Goal: Check status: Check status

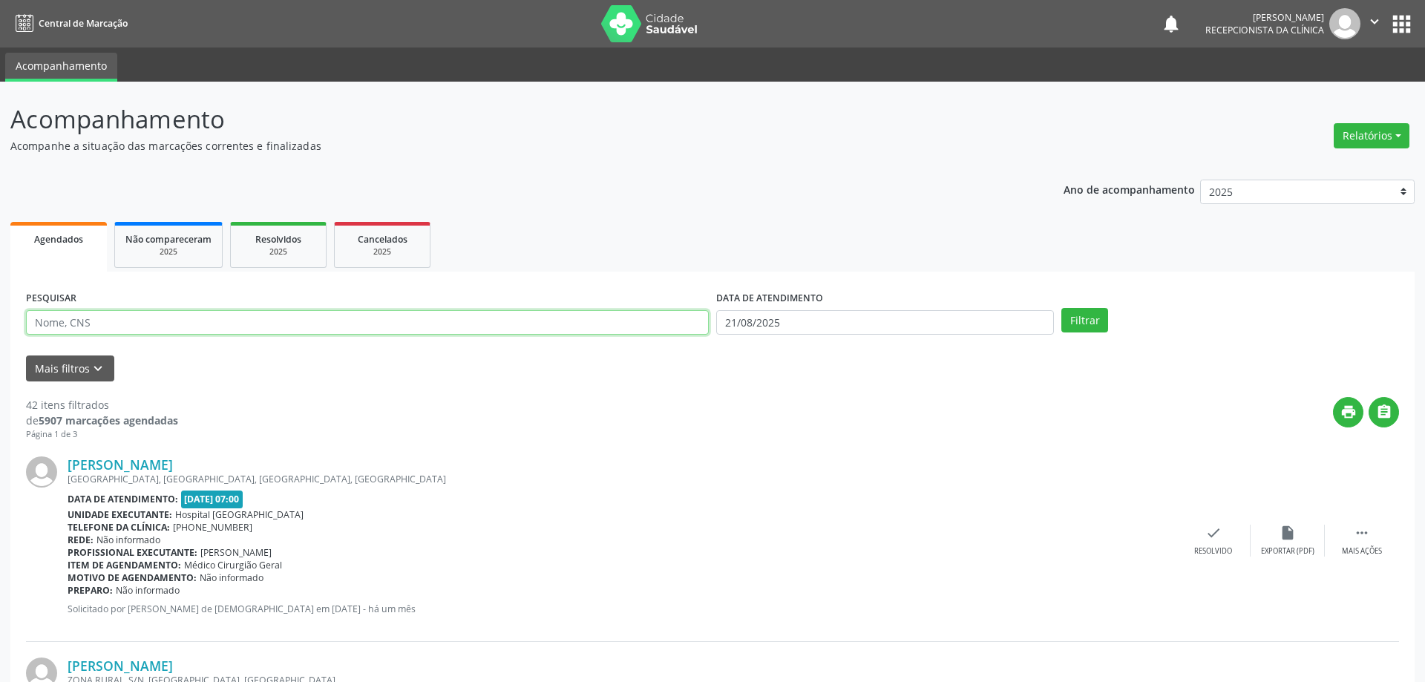
click at [97, 318] on input "text" at bounding box center [367, 322] width 683 height 25
click at [102, 318] on input "text" at bounding box center [365, 322] width 678 height 25
type input "edcarlos da s"
click at [1053, 308] on button "Filtrar" at bounding box center [1076, 320] width 47 height 25
click at [1206, 540] on icon "check" at bounding box center [1213, 533] width 16 height 16
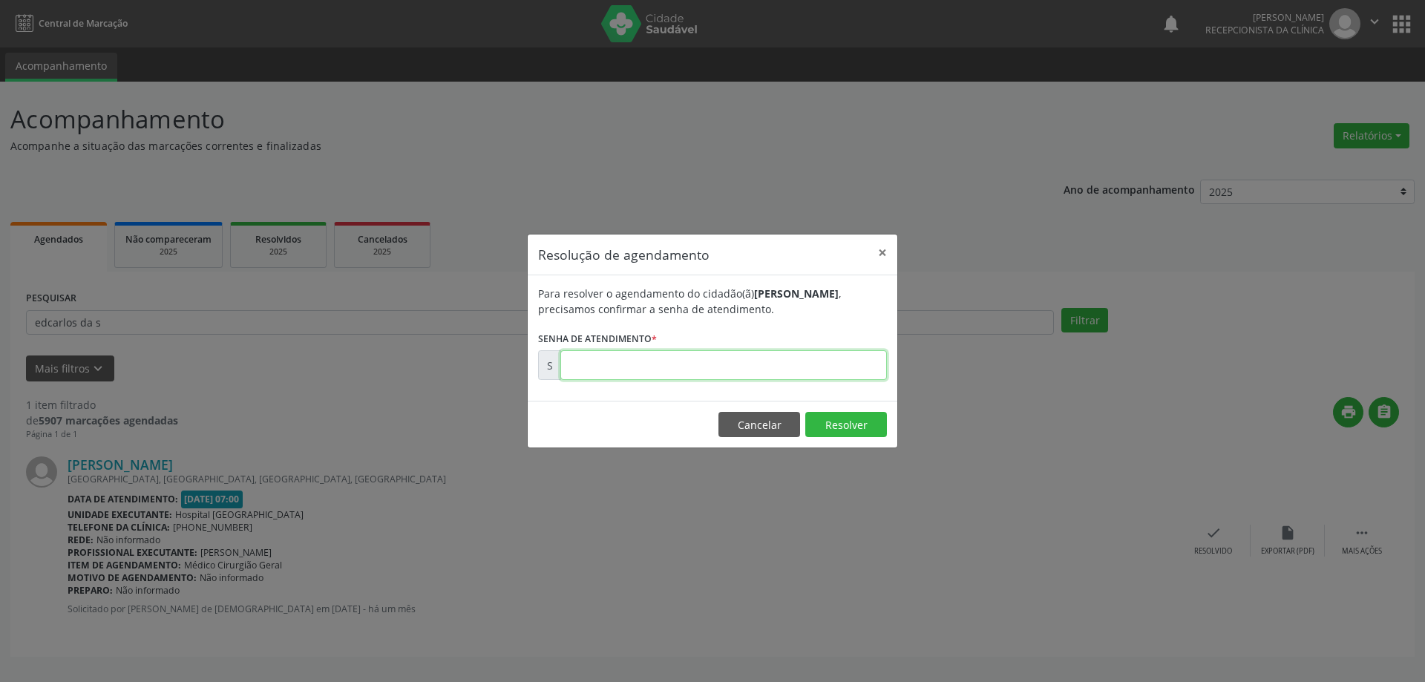
click at [679, 360] on input "text" at bounding box center [723, 365] width 327 height 30
type input "00167950"
click at [874, 415] on button "Resolver" at bounding box center [846, 424] width 82 height 25
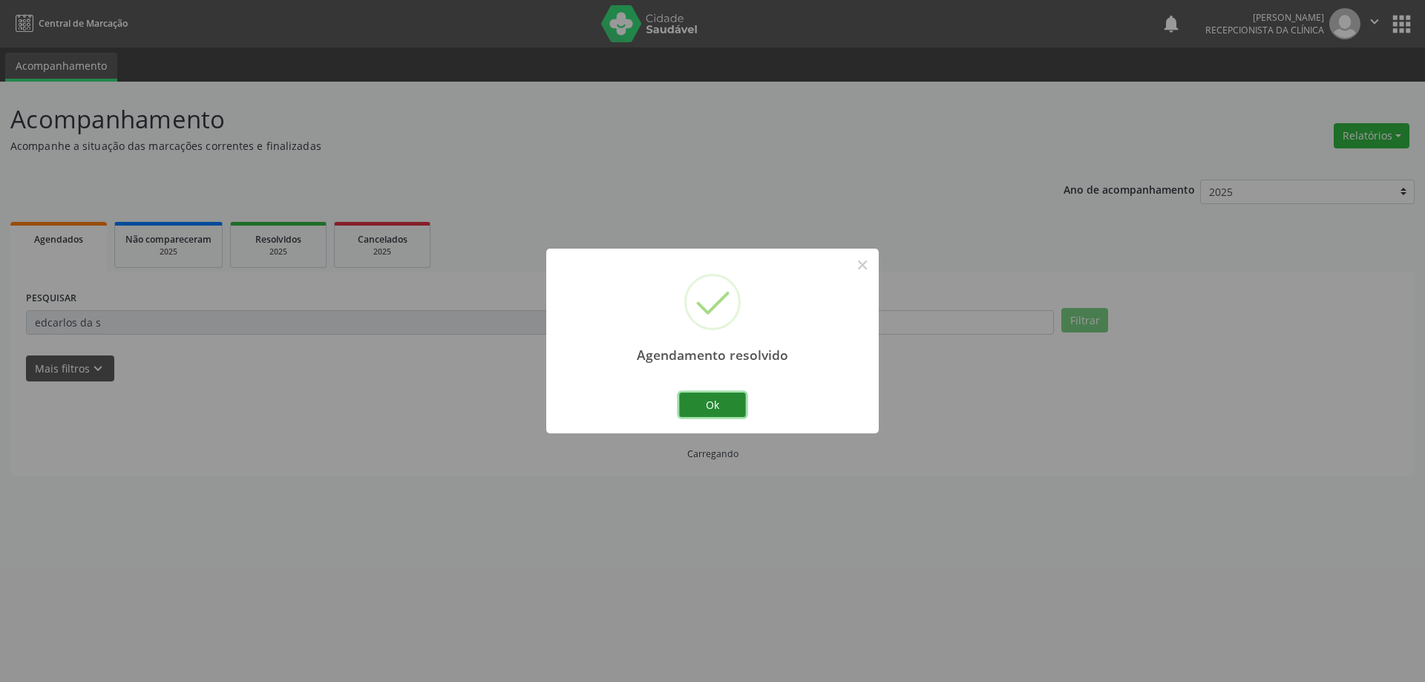
click at [715, 406] on button "Ok" at bounding box center [712, 405] width 67 height 25
